Goal: Task Accomplishment & Management: Complete application form

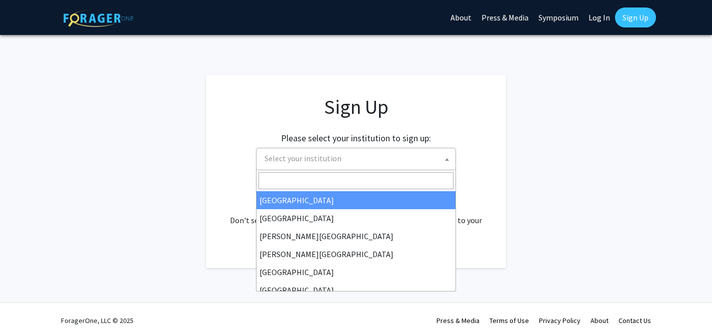
click at [291, 164] on span "Select your institution" at bounding box center [357, 158] width 195 height 20
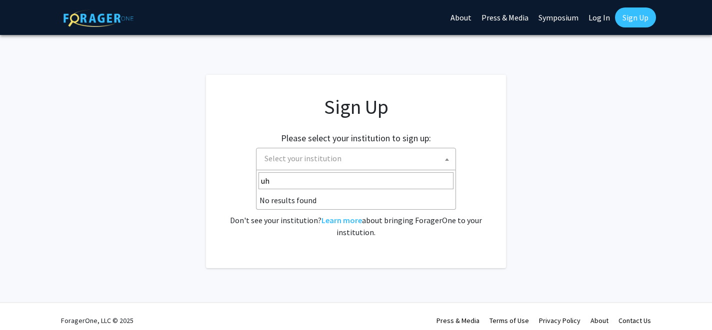
type input "u"
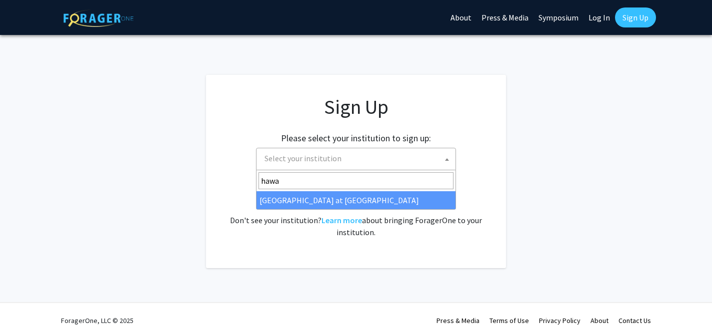
type input "hawa"
select select "18"
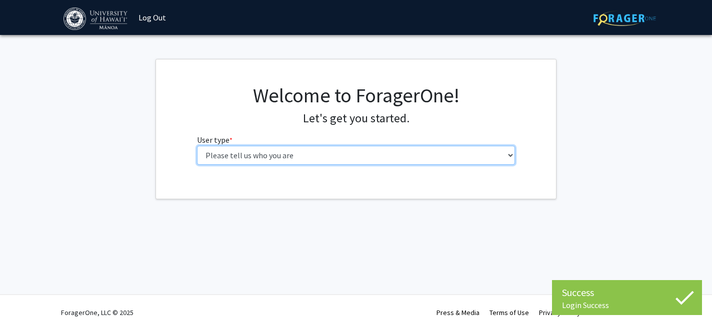
click at [464, 152] on select "Please tell us who you are Undergraduate Student Master's Student Doctoral Cand…" at bounding box center [356, 155] width 318 height 19
select select "1: undergrad"
click at [197, 146] on select "Please tell us who you are Undergraduate Student Master's Student Doctoral Cand…" at bounding box center [356, 155] width 318 height 19
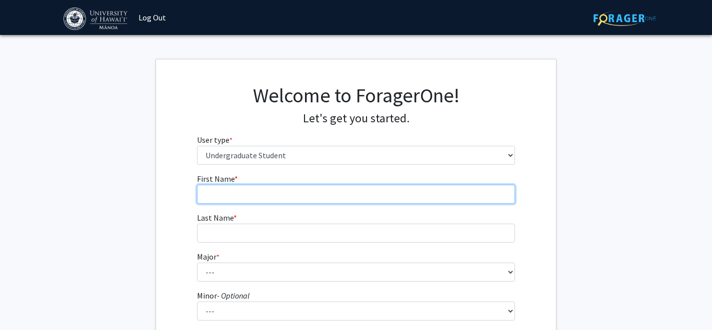
click at [386, 198] on input "First Name * required" at bounding box center [356, 194] width 318 height 19
type input "Kayley"
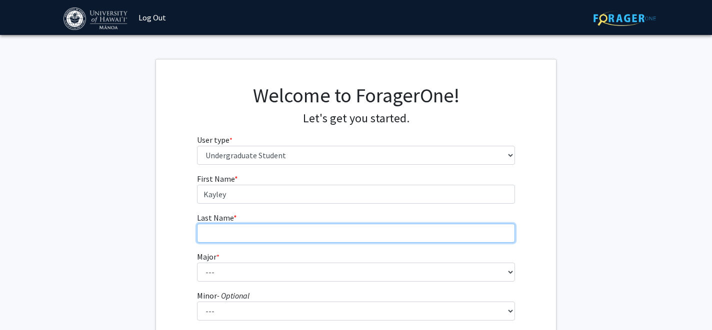
click at [378, 239] on input "Last Name * required" at bounding box center [356, 233] width 318 height 19
type input "Paiz"
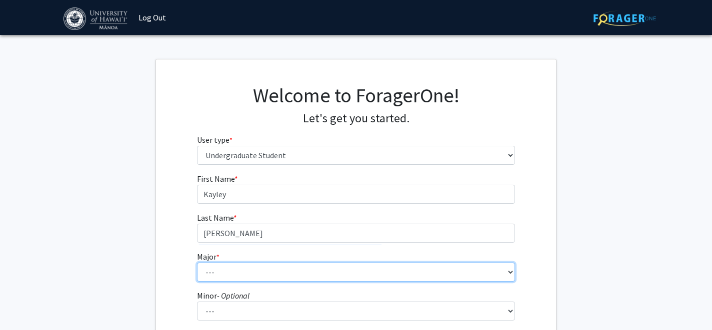
click at [329, 274] on select "--- Accounting American Studies Animal Sciences Anthropology Art Art History As…" at bounding box center [356, 272] width 318 height 19
select select "85: 1467"
click at [197, 263] on select "--- Accounting American Studies Animal Sciences Anthropology Art Art History As…" at bounding box center [356, 272] width 318 height 19
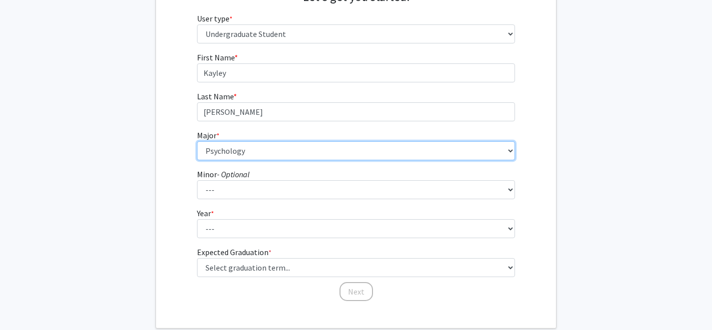
scroll to position [122, 0]
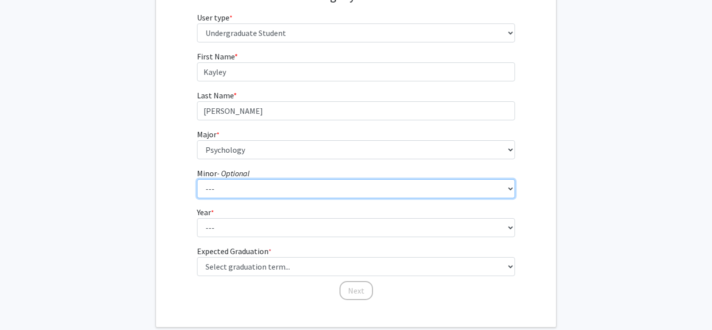
click at [242, 189] on select "--- American Studies Anthropology Art Art History Asian Studies Astronomy Astro…" at bounding box center [356, 188] width 318 height 19
select select "21: 1043"
click at [197, 179] on select "--- American Studies Anthropology Art Art History Asian Studies Astronomy Astro…" at bounding box center [356, 188] width 318 height 19
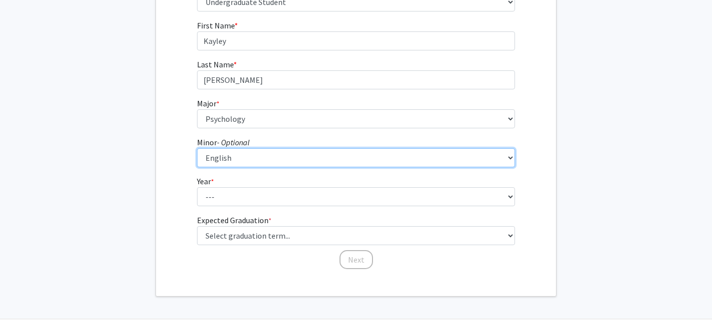
scroll to position [170, 0]
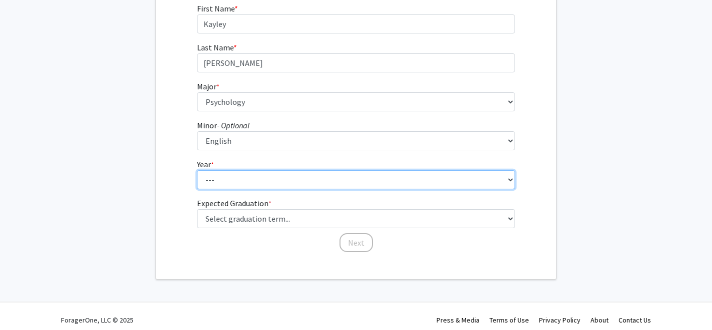
click at [243, 186] on select "--- First-year Sophomore Junior Senior Postbaccalaureate Certificate" at bounding box center [356, 179] width 318 height 19
select select "4: senior"
click at [197, 170] on select "--- First-year Sophomore Junior Senior Postbaccalaureate Certificate" at bounding box center [356, 179] width 318 height 19
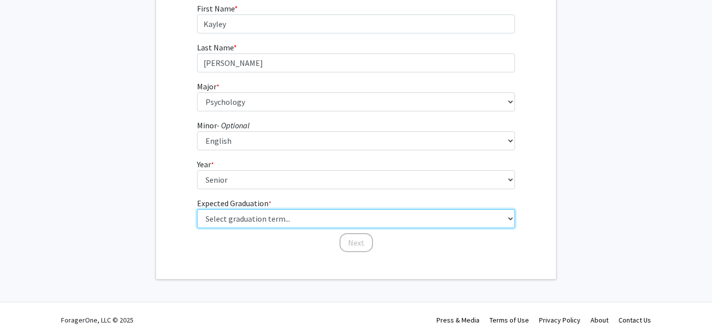
click at [239, 220] on select "Select graduation term... Spring 2025 Summer 2025 Fall 2025 Winter 2025 Spring …" at bounding box center [356, 218] width 318 height 19
select select "5: spring_2026"
click at [197, 209] on select "Select graduation term... Spring 2025 Summer 2025 Fall 2025 Winter 2025 Spring …" at bounding box center [356, 218] width 318 height 19
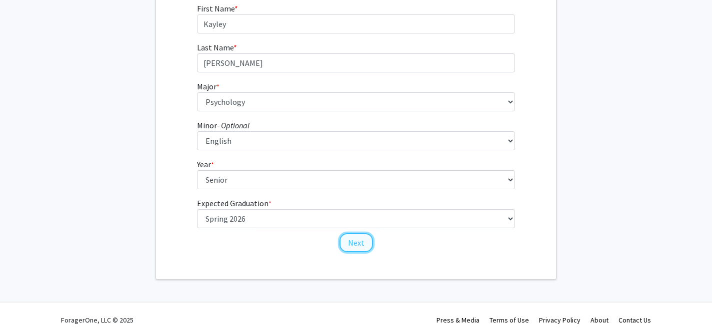
click at [351, 240] on button "Next" at bounding box center [355, 242] width 33 height 19
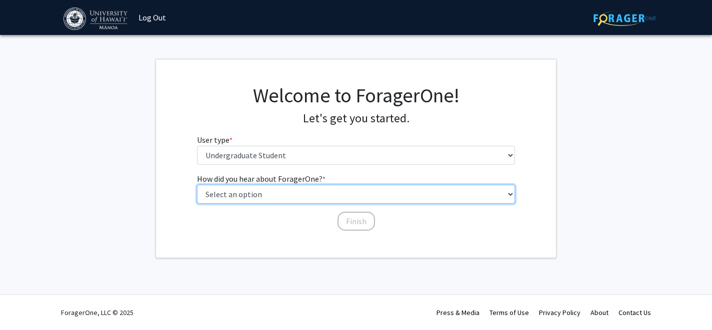
click at [319, 195] on select "Select an option Peer/student recommendation Faculty/staff recommendation Unive…" at bounding box center [356, 194] width 318 height 19
select select "3: university_website"
click at [197, 185] on select "Select an option Peer/student recommendation Faculty/staff recommendation Unive…" at bounding box center [356, 194] width 318 height 19
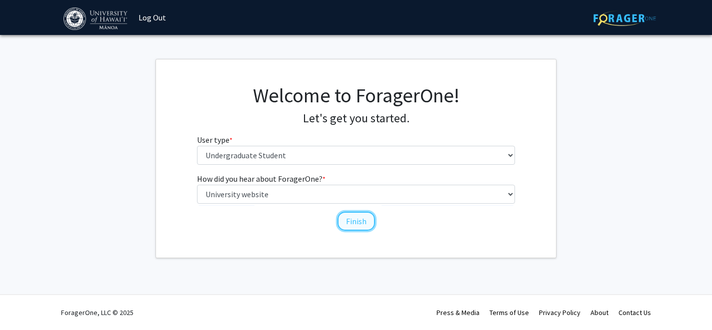
click at [361, 221] on button "Finish" at bounding box center [355, 221] width 37 height 19
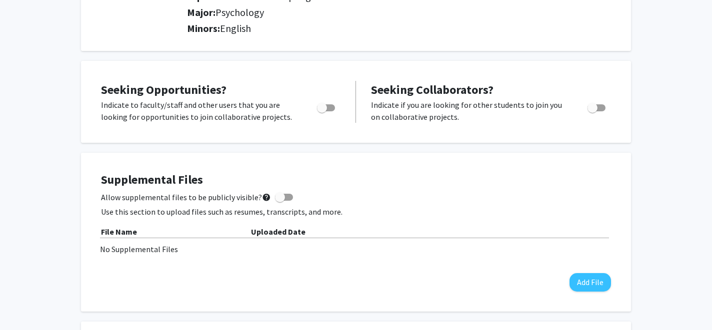
scroll to position [157, 0]
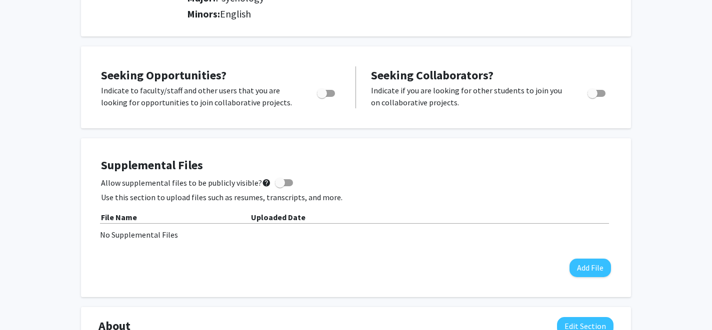
click at [327, 95] on span "Toggle" at bounding box center [326, 93] width 18 height 7
click at [322, 97] on input "Are you actively seeking opportunities?" at bounding box center [321, 97] width 0 height 0
checkbox input "true"
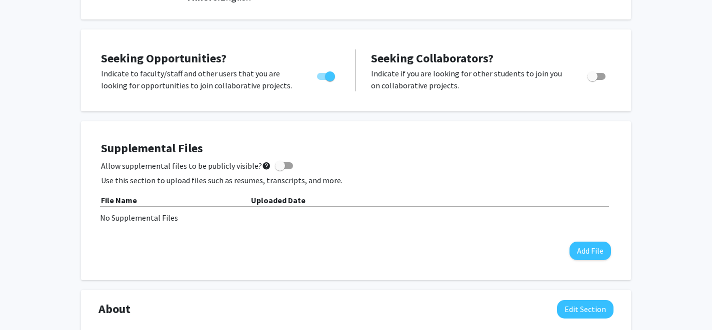
scroll to position [0, 0]
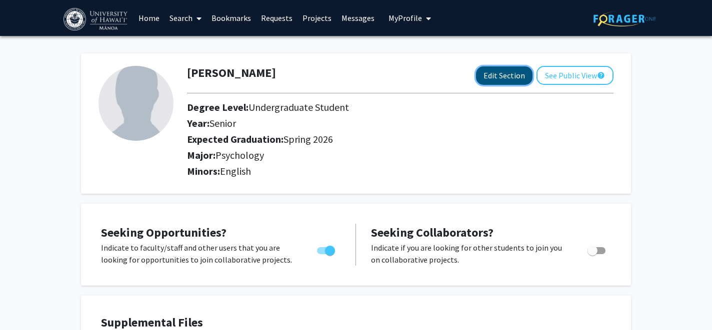
click at [490, 76] on button "Edit Section" at bounding box center [504, 75] width 56 height 18
select select "senior"
select select "33: spring_2026"
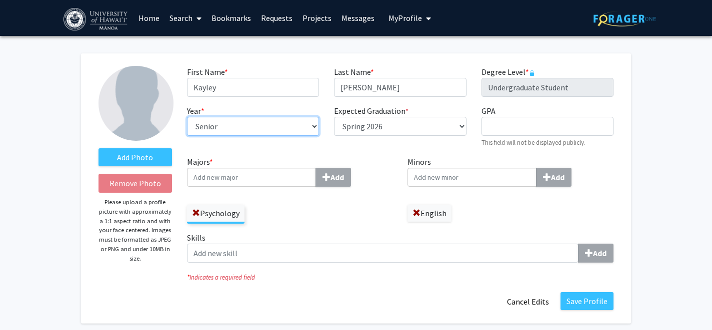
click at [306, 126] on select "--- First-year Sophomore Junior Senior Postbaccalaureate Certificate" at bounding box center [253, 126] width 132 height 19
click at [187, 117] on select "--- First-year Sophomore Junior Senior Postbaccalaureate Certificate" at bounding box center [253, 126] width 132 height 19
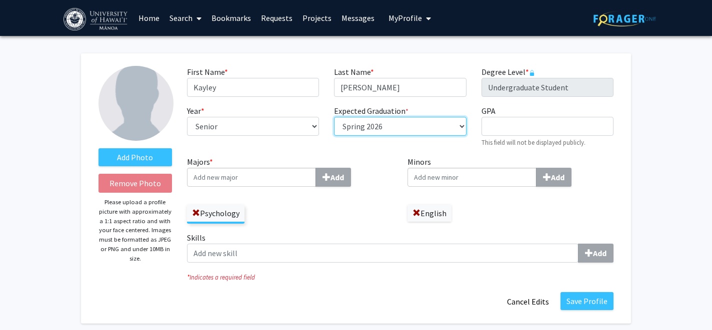
click at [376, 128] on select "Select graduation term... Spring 2018 Summer 2018 Fall 2018 Winter 2018 Spring …" at bounding box center [400, 126] width 132 height 19
click at [126, 111] on img at bounding box center [135, 103] width 75 height 75
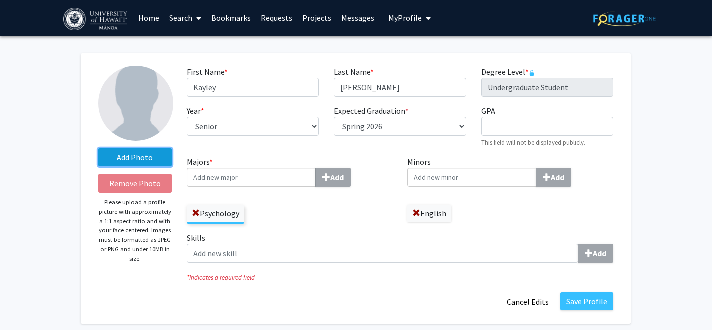
click at [132, 155] on label "Add Photo" at bounding box center [134, 157] width 73 height 18
click at [0, 0] on input "Add Photo" at bounding box center [0, 0] width 0 height 0
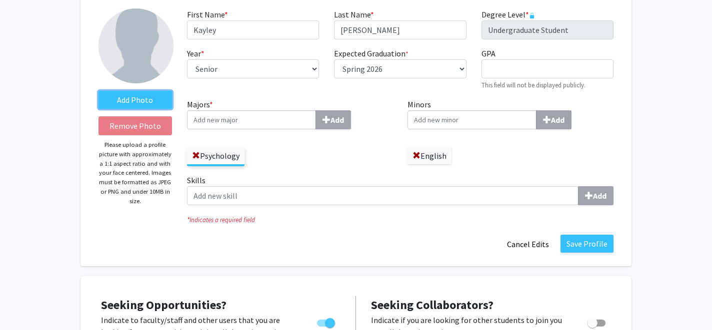
scroll to position [62, 0]
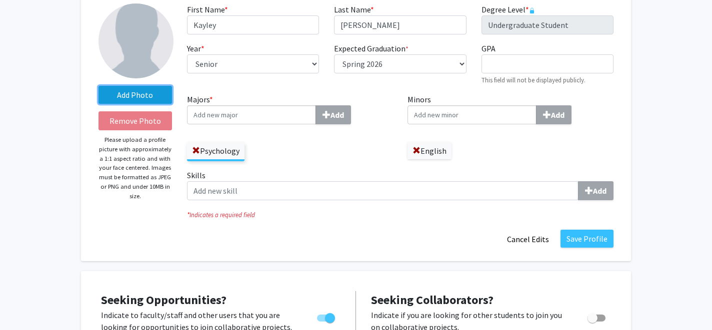
click at [149, 95] on label "Add Photo" at bounding box center [134, 95] width 73 height 18
click at [0, 0] on input "Add Photo" at bounding box center [0, 0] width 0 height 0
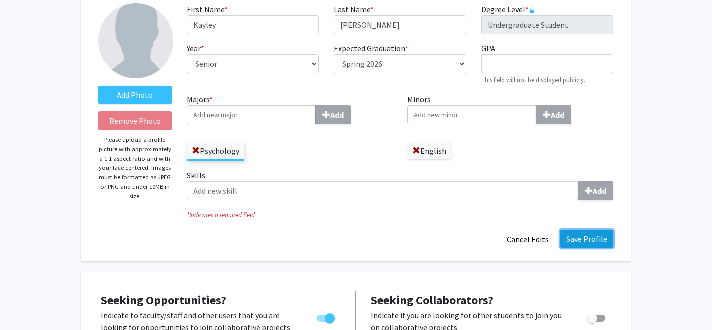
click at [598, 233] on button "Save Profile" at bounding box center [586, 239] width 53 height 18
